Goal: Task Accomplishment & Management: Manage account settings

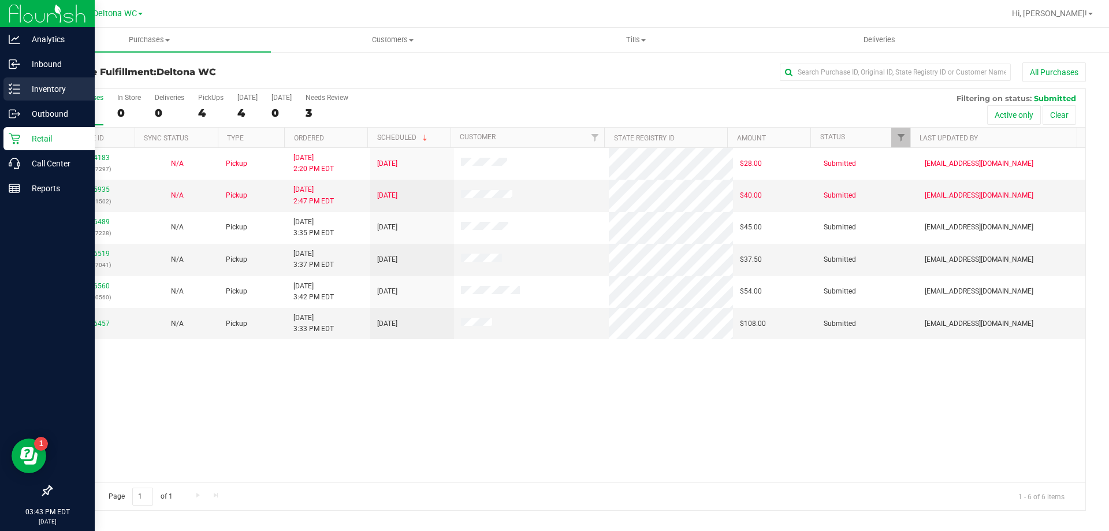
click at [25, 92] on p "Inventory" at bounding box center [54, 89] width 69 height 14
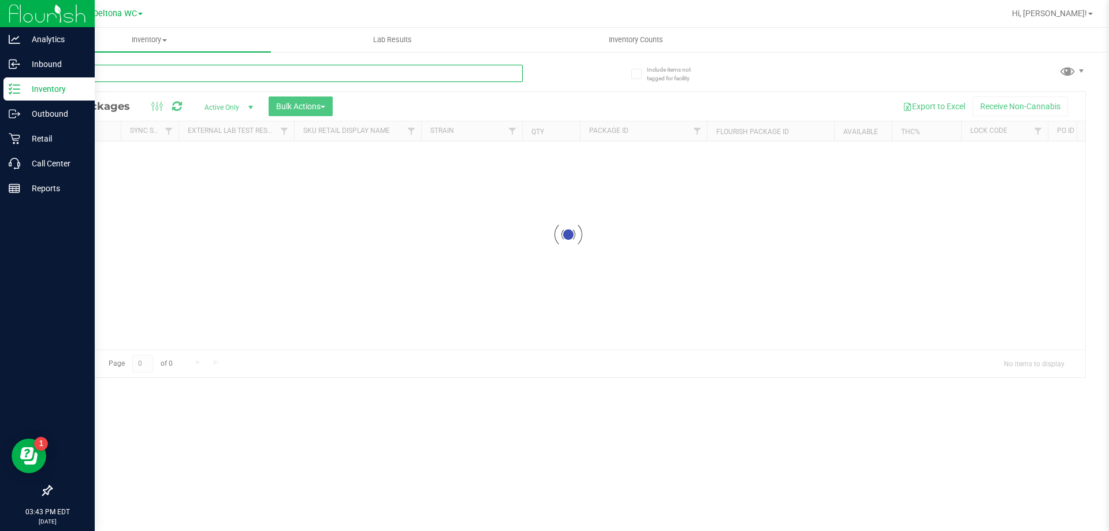
click at [145, 76] on div "Inventory All packages All inventory Waste log Create inventory Lab Results Inv…" at bounding box center [568, 279] width 1081 height 503
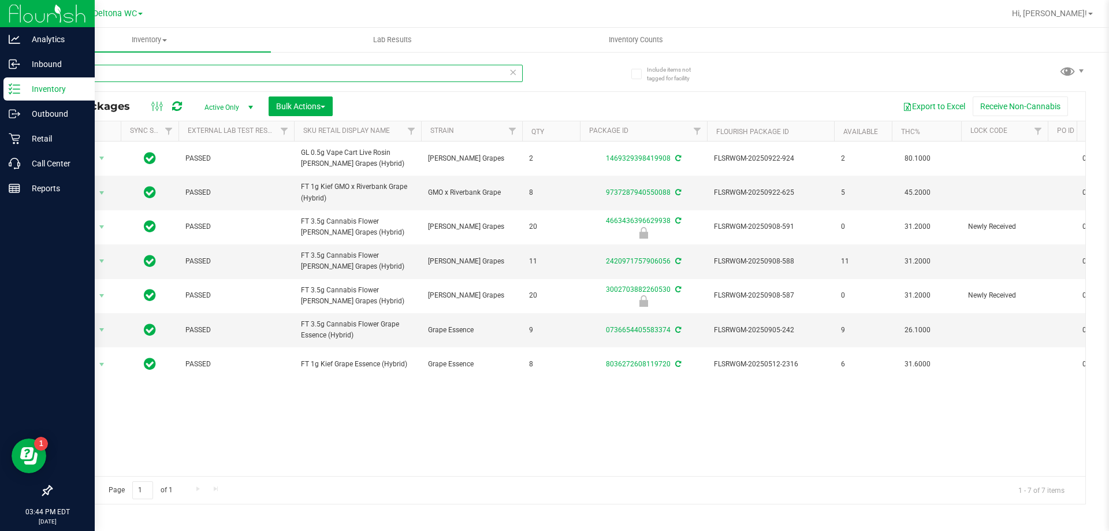
type input "grape"
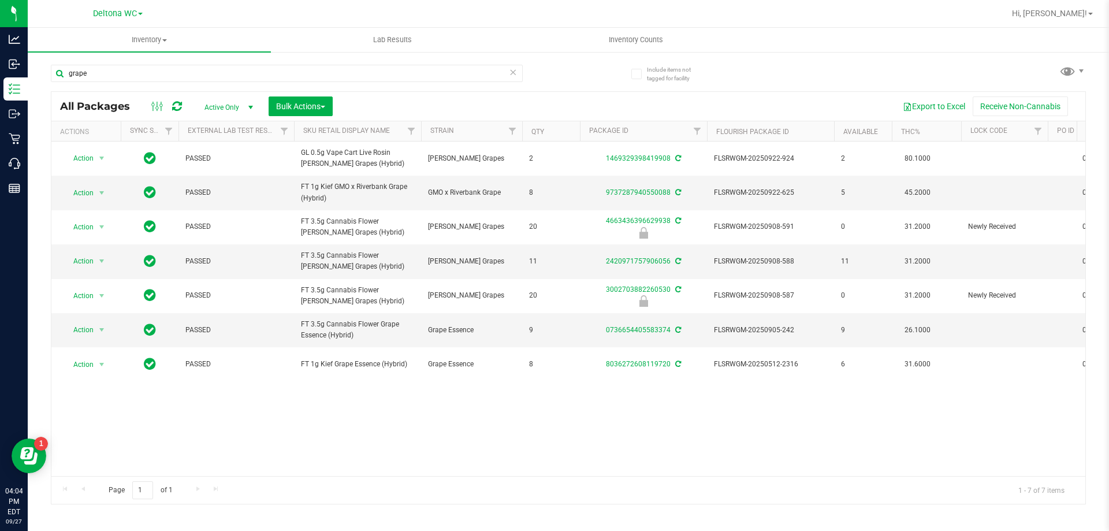
click at [1069, 3] on div "Hi, [PERSON_NAME]!" at bounding box center [1052, 13] width 90 height 20
click at [1074, 23] on div "Hi, [PERSON_NAME]!" at bounding box center [1052, 13] width 90 height 20
click at [1079, 13] on span "Hi, [PERSON_NAME]!" at bounding box center [1049, 13] width 75 height 9
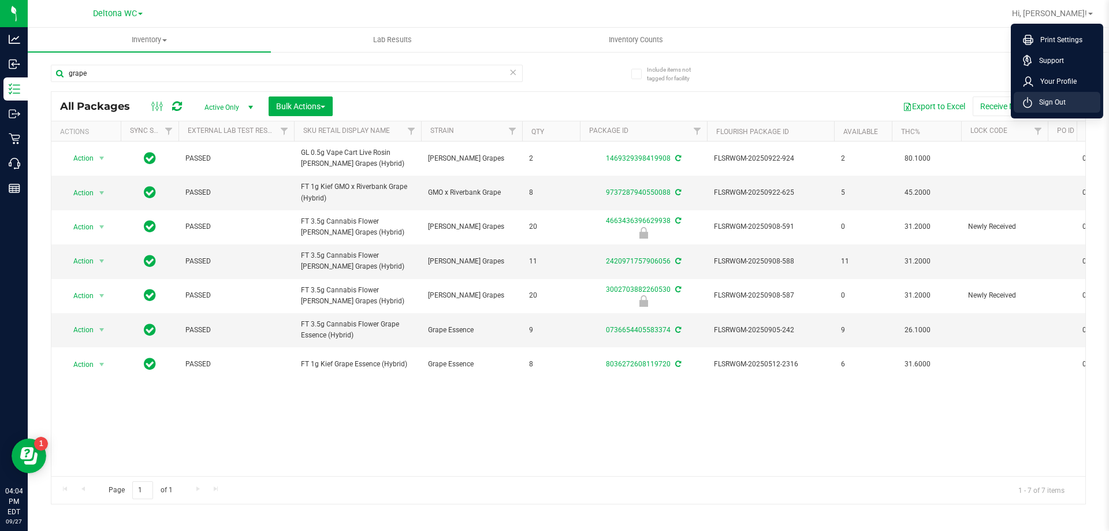
click at [1079, 94] on li "Sign Out" at bounding box center [1057, 102] width 87 height 21
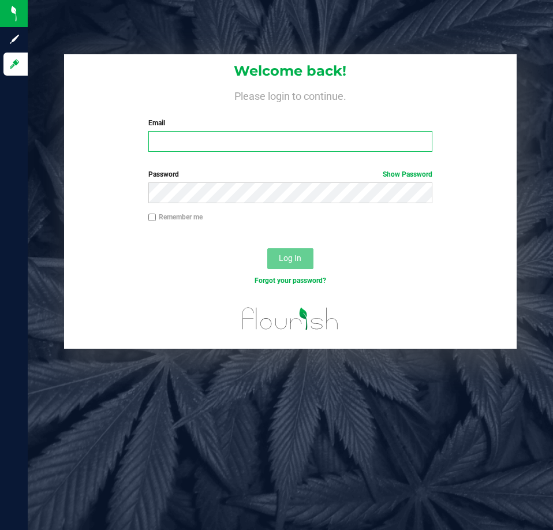
click at [373, 137] on input "Email" at bounding box center [290, 141] width 284 height 21
type input "[EMAIL_ADDRESS][DOMAIN_NAME]"
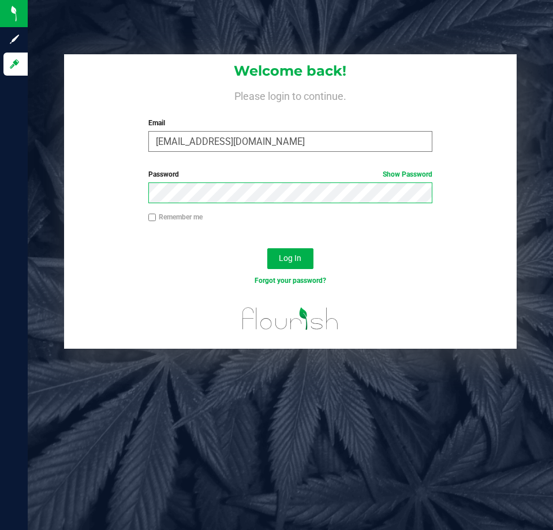
click at [267, 248] on button "Log In" at bounding box center [290, 258] width 46 height 21
